Goal: Consume media (video, audio)

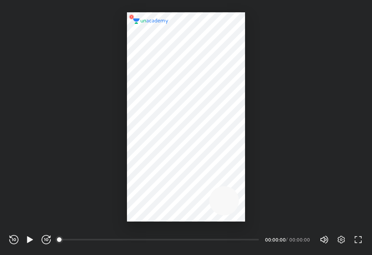
scroll to position [255, 372]
click at [26, 242] on icon "button" at bounding box center [29, 239] width 9 height 9
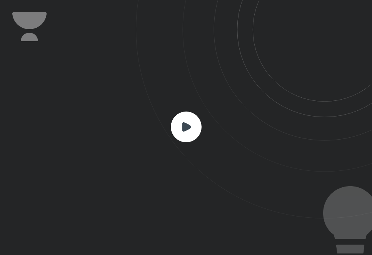
click at [181, 125] on rect at bounding box center [186, 127] width 31 height 31
click at [182, 137] on rect at bounding box center [186, 127] width 31 height 31
click at [192, 120] on rect at bounding box center [186, 127] width 31 height 31
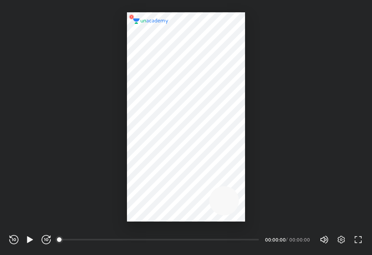
scroll to position [255, 372]
click at [341, 243] on icon "button" at bounding box center [341, 240] width 7 height 8
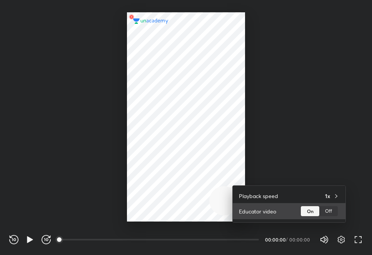
click at [333, 211] on div "Off" at bounding box center [329, 211] width 18 height 10
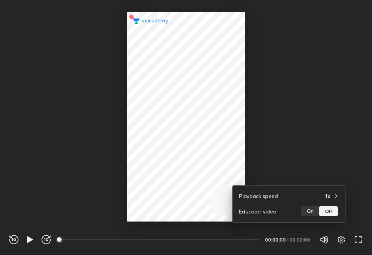
click at [308, 104] on div at bounding box center [186, 127] width 372 height 255
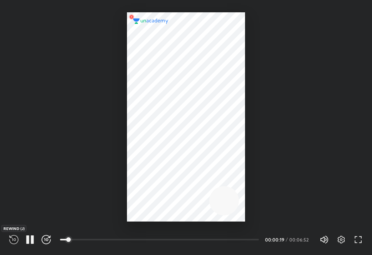
click at [18, 241] on icon "button" at bounding box center [13, 239] width 9 height 9
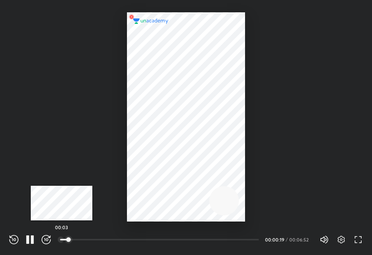
click at [62, 240] on div at bounding box center [61, 240] width 6 height 6
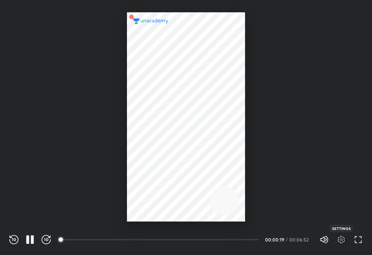
click at [343, 238] on icon "button" at bounding box center [341, 239] width 9 height 9
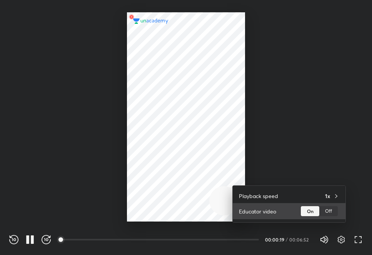
click at [330, 212] on div "Off" at bounding box center [329, 211] width 18 height 10
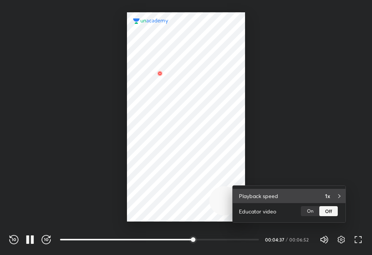
click at [333, 199] on div "1x" at bounding box center [332, 196] width 14 height 8
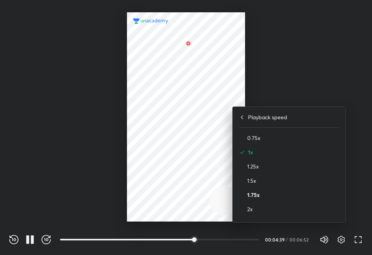
click at [253, 194] on h4 "1.75x" at bounding box center [294, 195] width 92 height 8
